Goal: Book appointment/travel/reservation

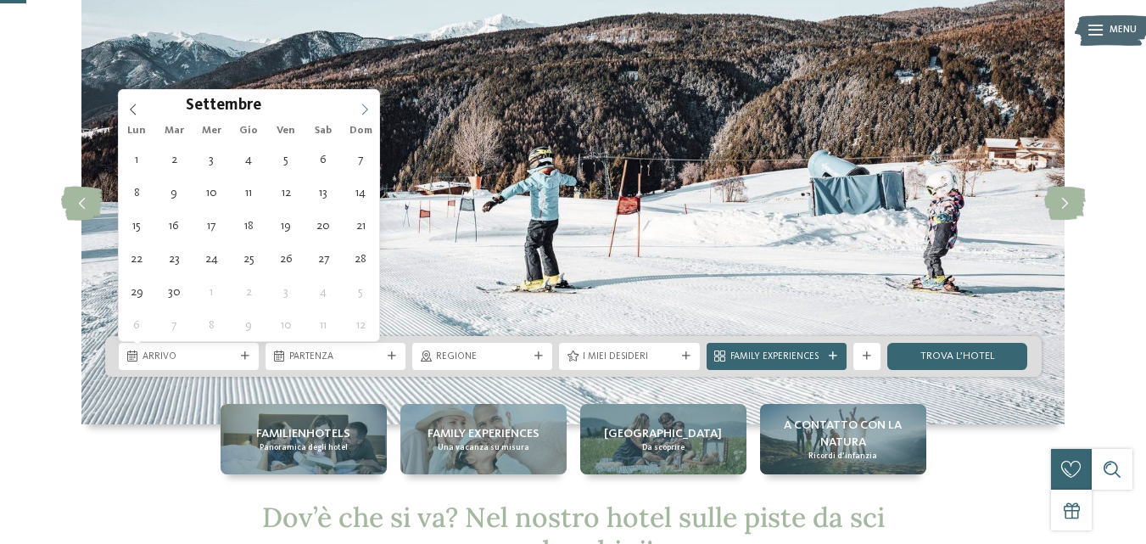
click at [364, 110] on icon at bounding box center [365, 109] width 12 height 12
click at [363, 111] on icon at bounding box center [365, 109] width 12 height 12
click at [363, 112] on icon at bounding box center [365, 109] width 12 height 12
type input "****"
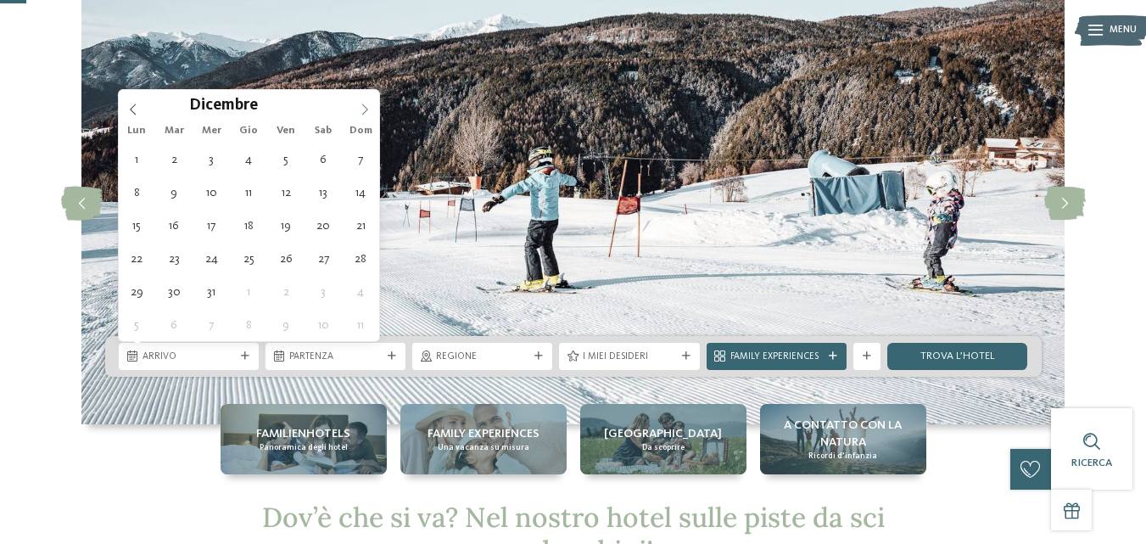
click at [363, 112] on icon at bounding box center [365, 109] width 12 height 12
type div "[DATE]"
type input "****"
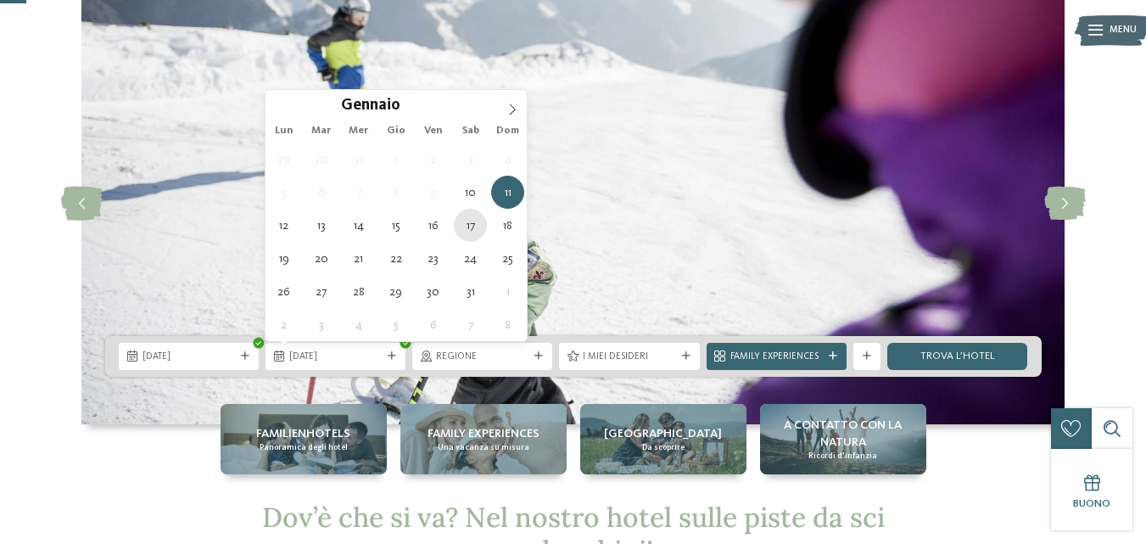
type div "[DATE]"
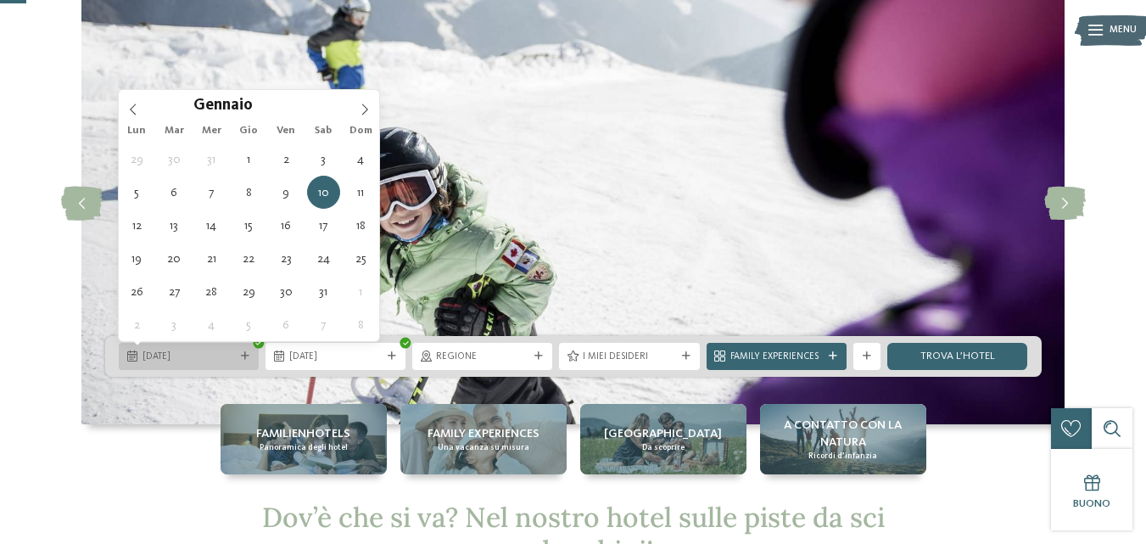
click at [171, 362] on span "[DATE]" at bounding box center [189, 357] width 92 height 14
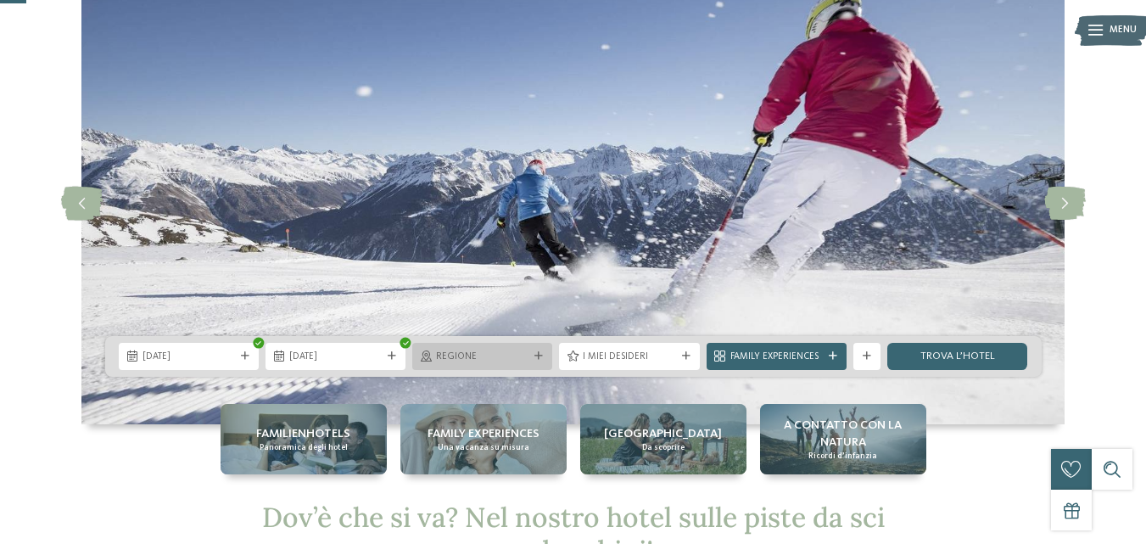
click at [504, 355] on span "Regione" at bounding box center [482, 357] width 92 height 14
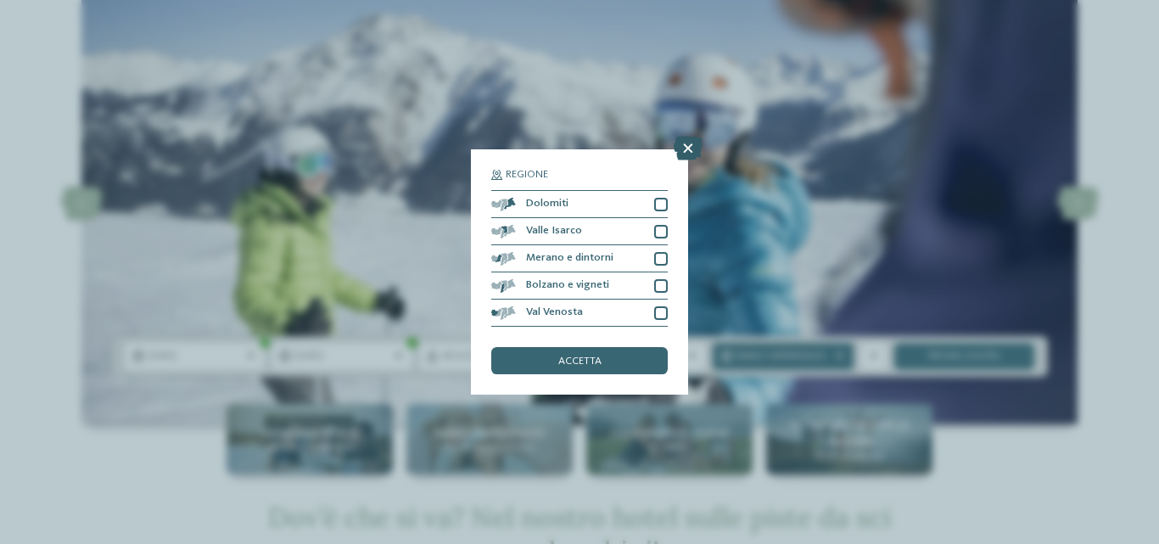
click at [685, 145] on icon at bounding box center [688, 149] width 29 height 24
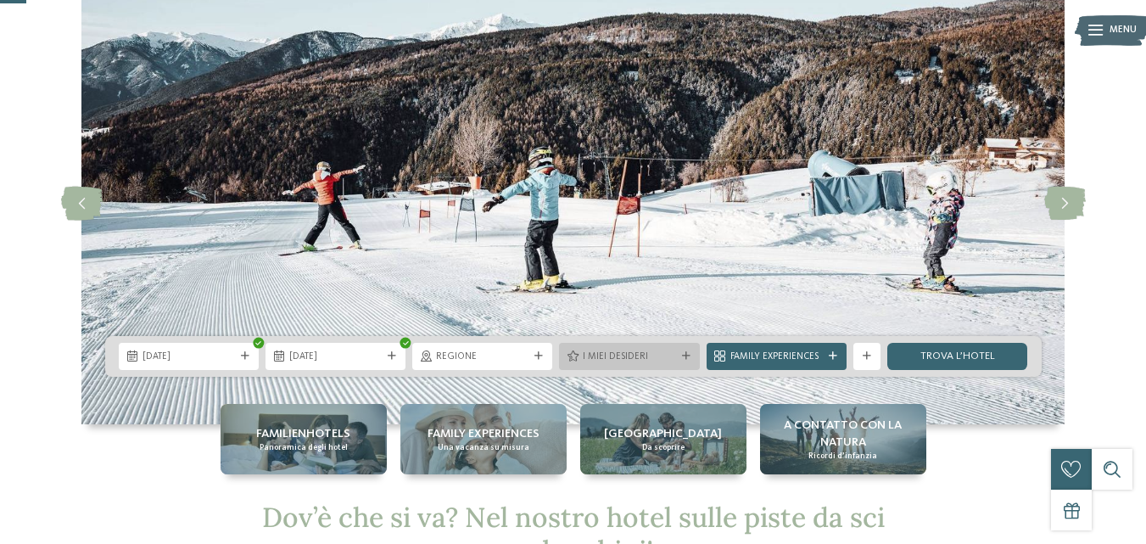
click at [636, 357] on span "I miei desideri" at bounding box center [629, 357] width 92 height 14
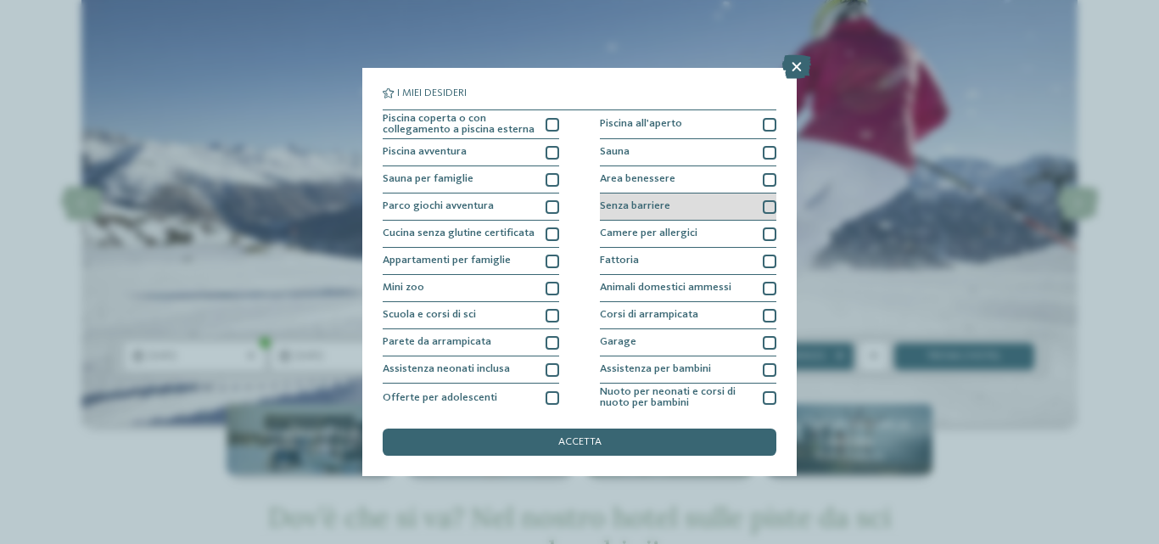
click at [763, 206] on div at bounding box center [770, 207] width 14 height 14
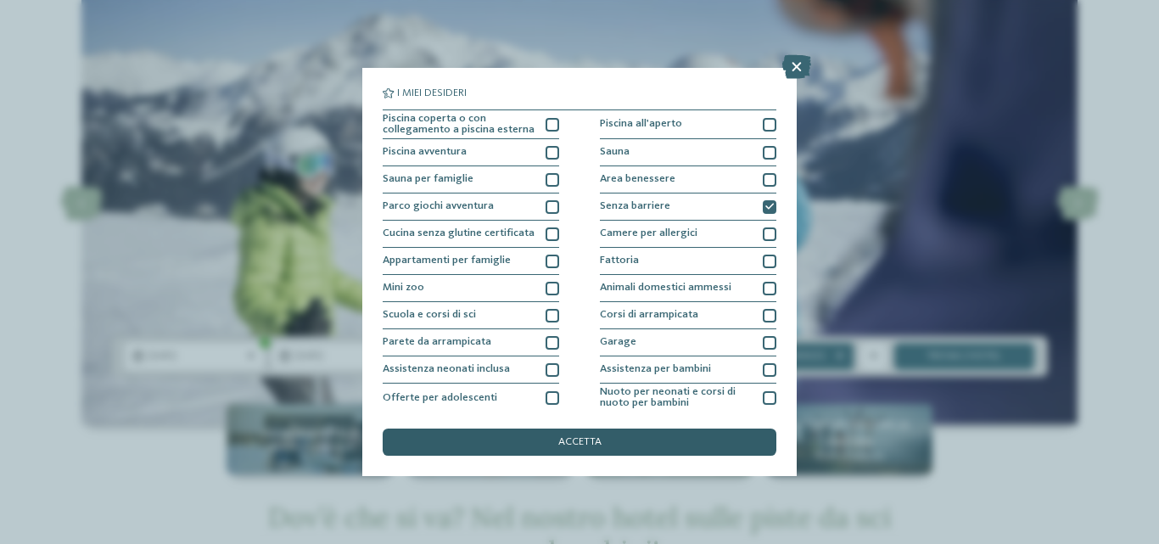
click at [584, 440] on span "accetta" at bounding box center [579, 442] width 43 height 11
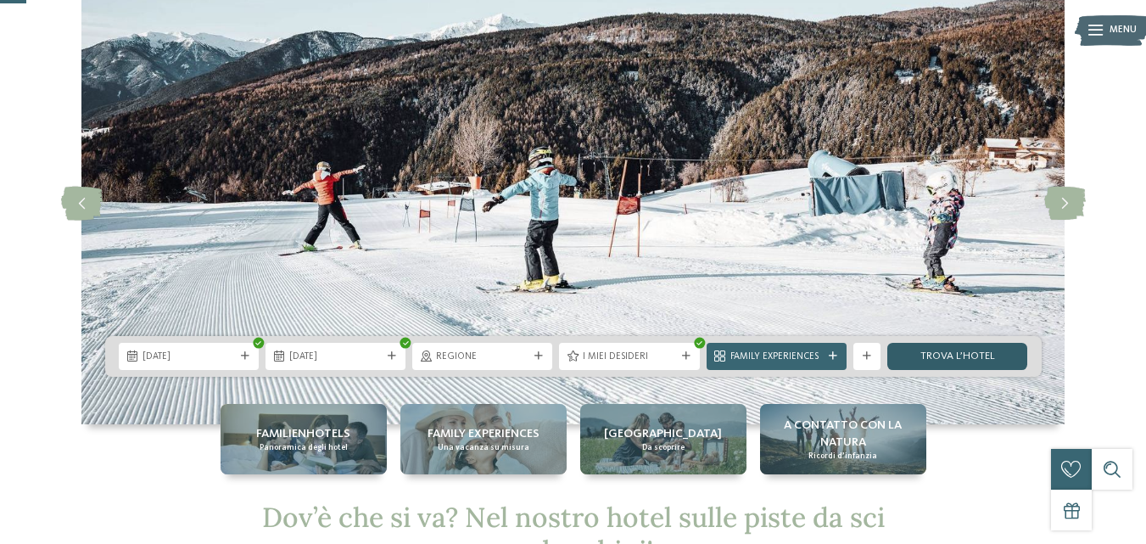
click at [955, 354] on link "trova l’hotel" at bounding box center [957, 356] width 140 height 27
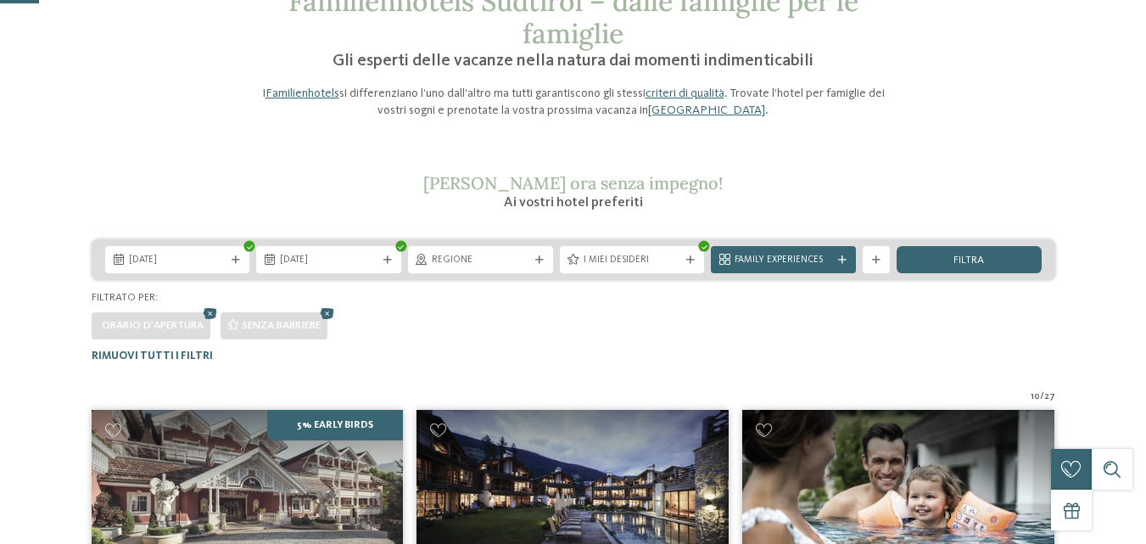
scroll to position [85, 0]
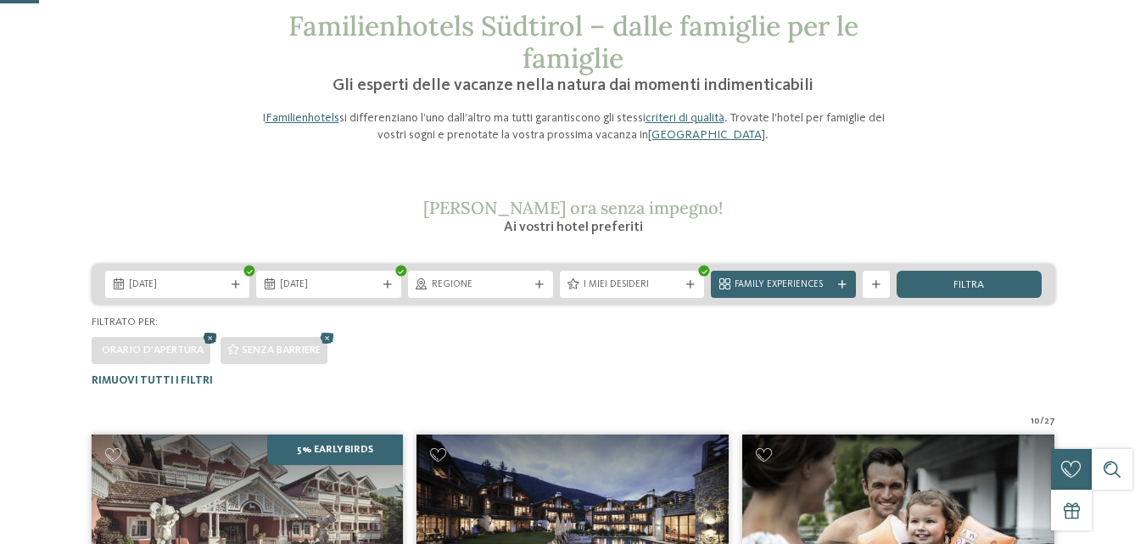
click at [210, 334] on icon at bounding box center [210, 339] width 20 height 18
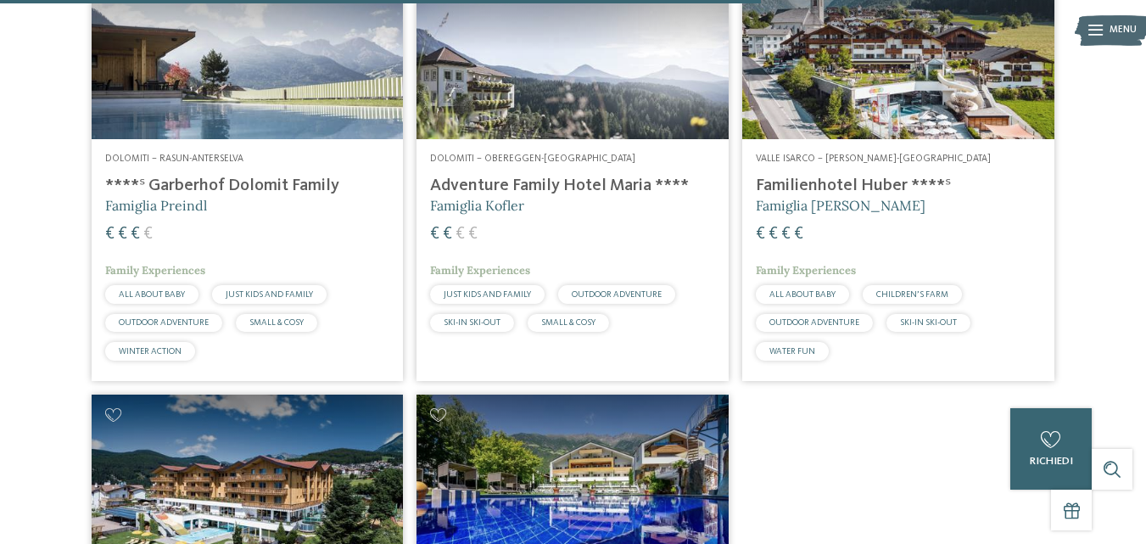
scroll to position [2031, 0]
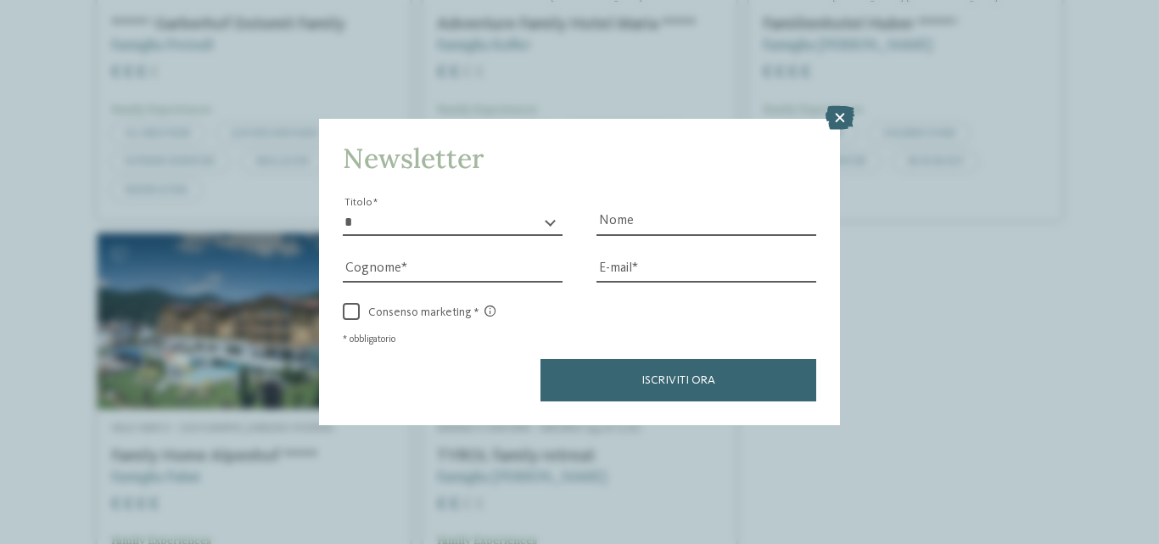
drag, startPoint x: 830, startPoint y: 123, endPoint x: 518, endPoint y: 131, distance: 312.3
click at [830, 123] on icon at bounding box center [839, 118] width 29 height 24
